Goal: Transaction & Acquisition: Purchase product/service

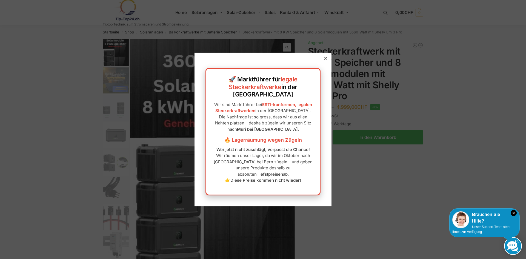
click at [324, 61] on div at bounding box center [326, 58] width 5 height 5
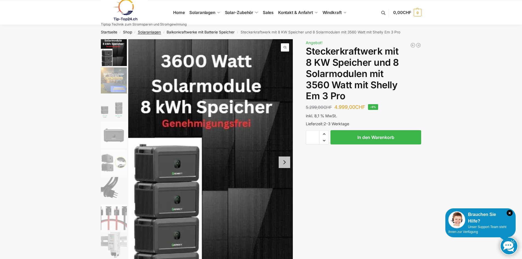
click at [145, 32] on link "Solaranlagen" at bounding box center [149, 32] width 23 height 4
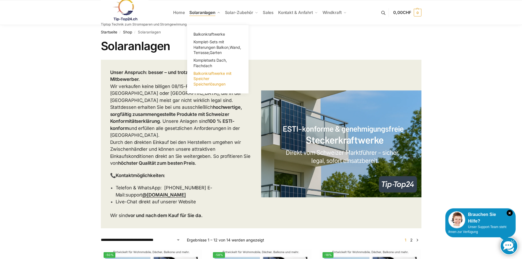
click at [208, 85] on span "Balkonkraftwerke mit Speicher Speicherlösungen" at bounding box center [213, 78] width 38 height 15
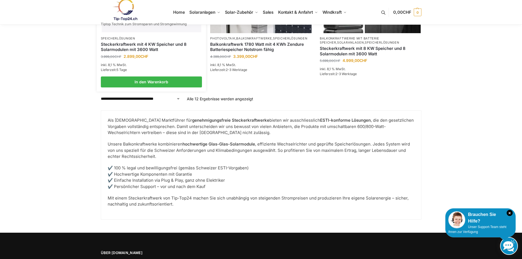
scroll to position [631, 0]
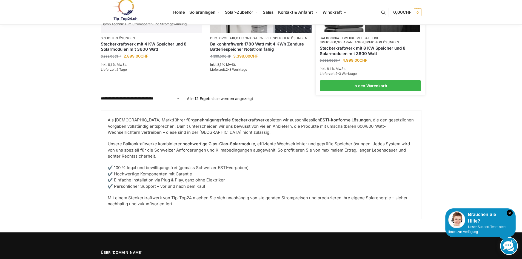
click at [338, 50] on link "Steckerkraftwerk mit 8 KW Speicher und 8 Solarmodulen mit 3600 Watt" at bounding box center [370, 51] width 101 height 11
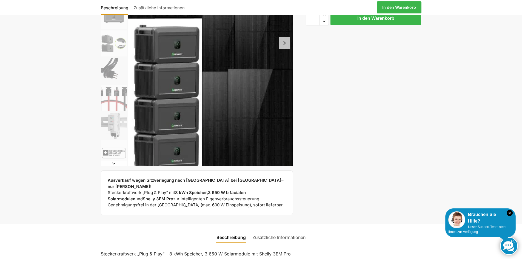
scroll to position [110, 0]
